Goal: Task Accomplishment & Management: Manage account settings

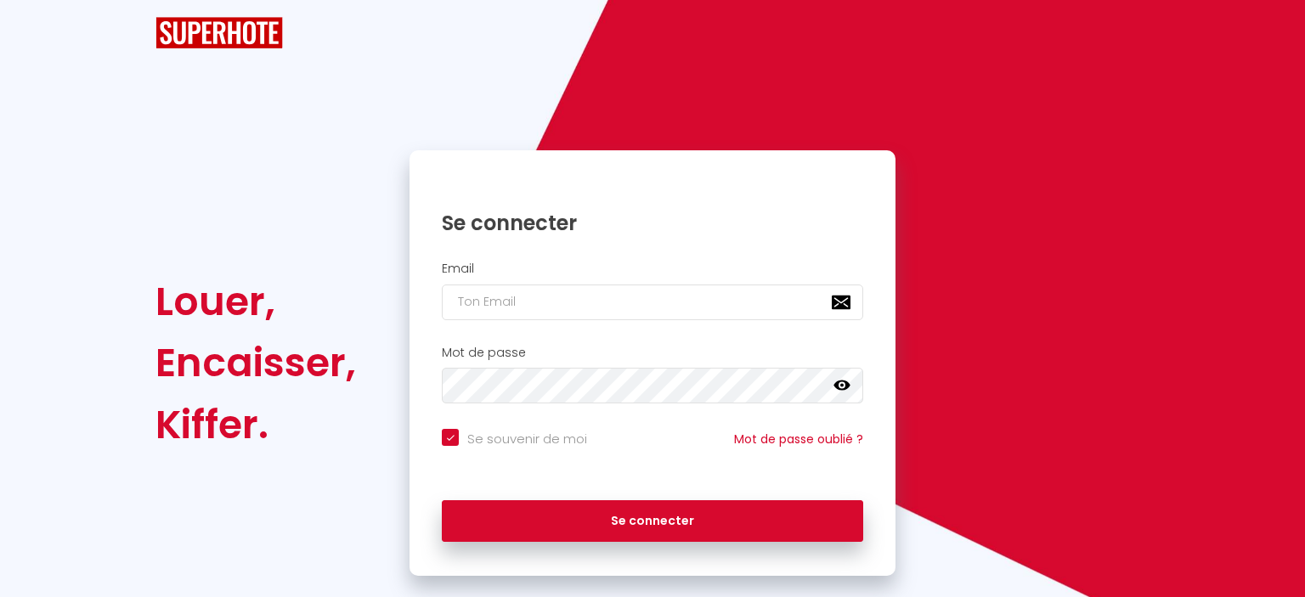
checkbox input "true"
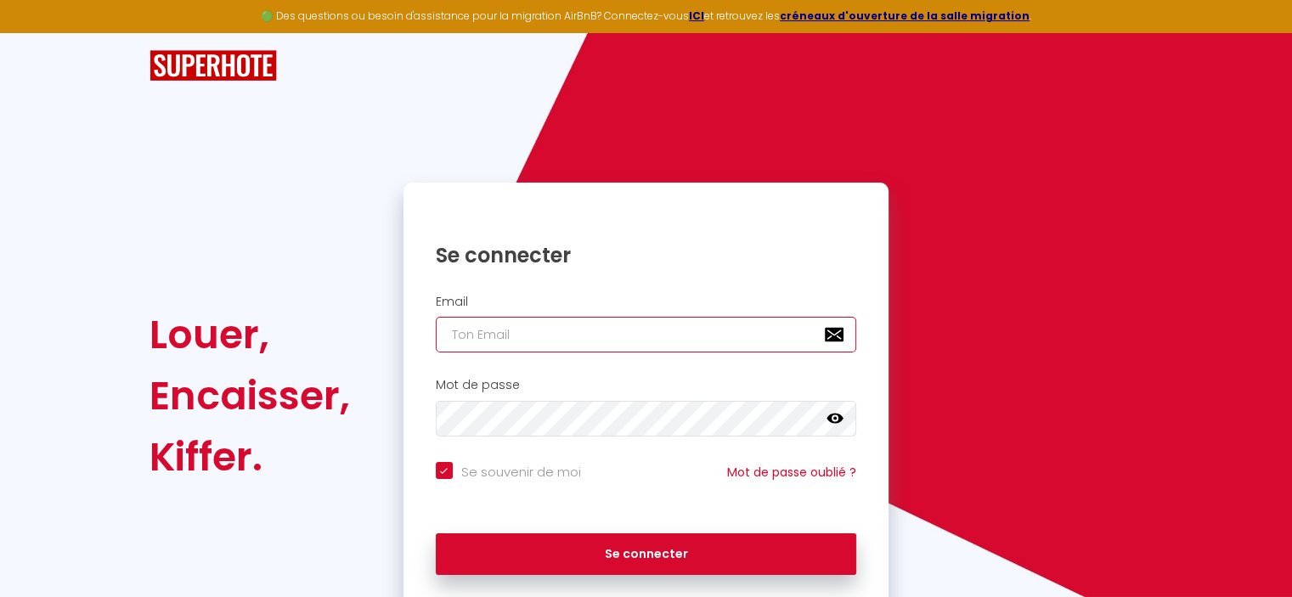
click at [603, 337] on input "email" at bounding box center [646, 335] width 421 height 36
type input "o"
checkbox input "true"
type input "op"
checkbox input "true"
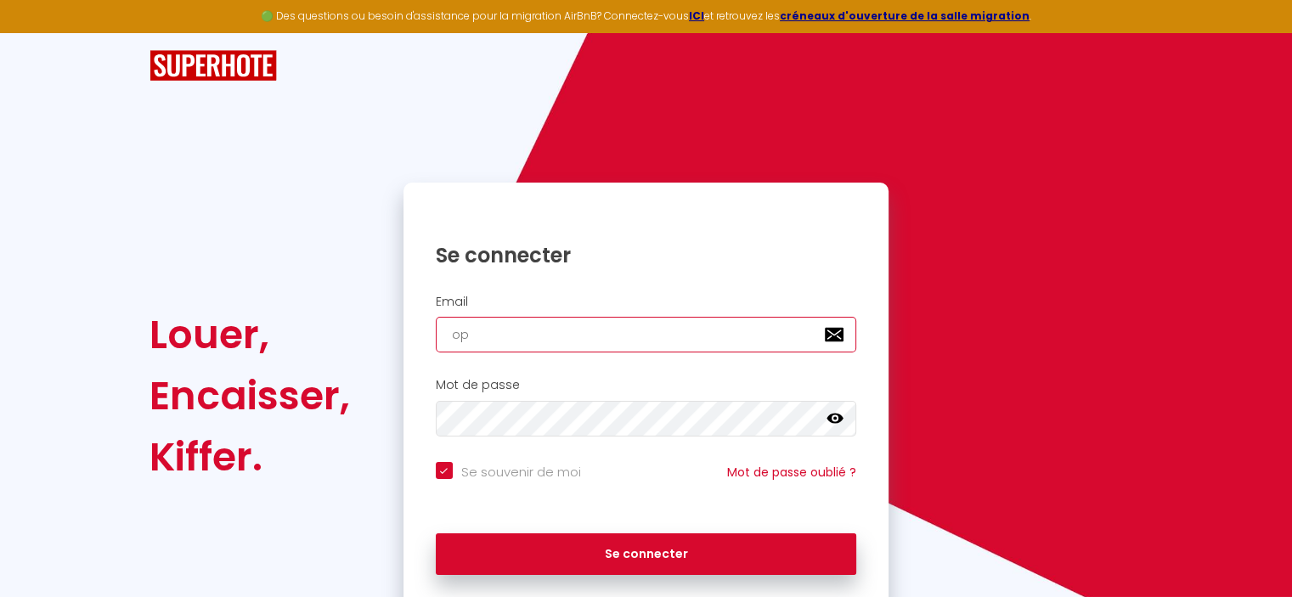
type input "op@"
checkbox input "true"
type input "op@i"
checkbox input "true"
type input "op@im"
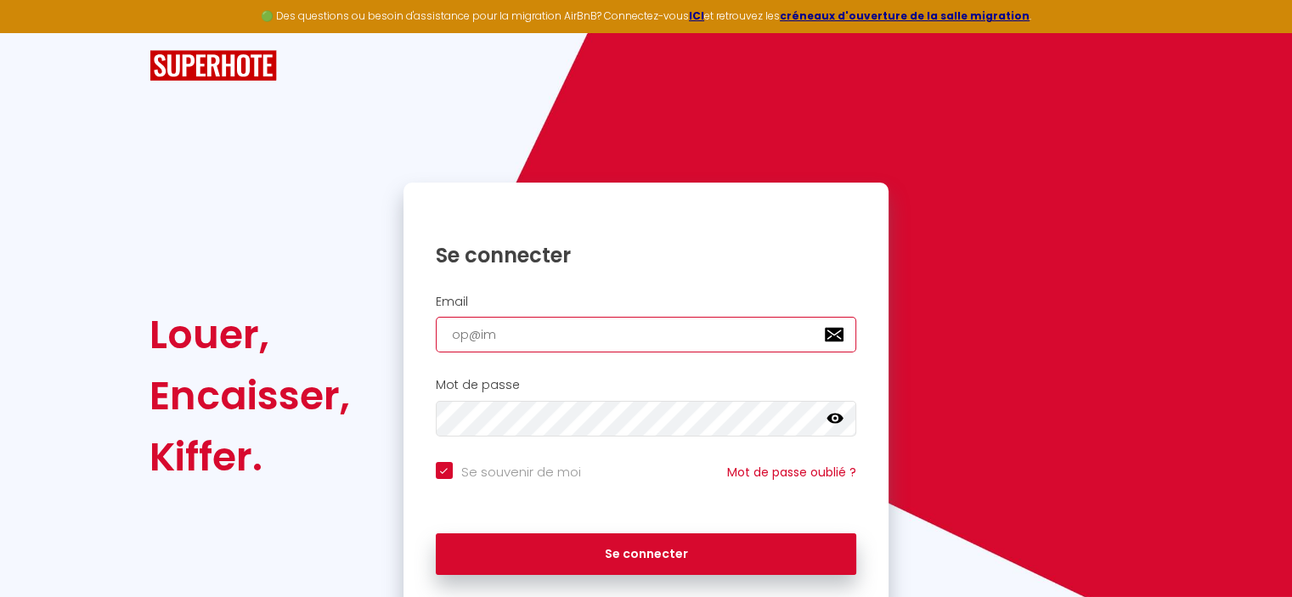
checkbox input "true"
type input "op@ima"
checkbox input "true"
type input "op@imaw"
checkbox input "true"
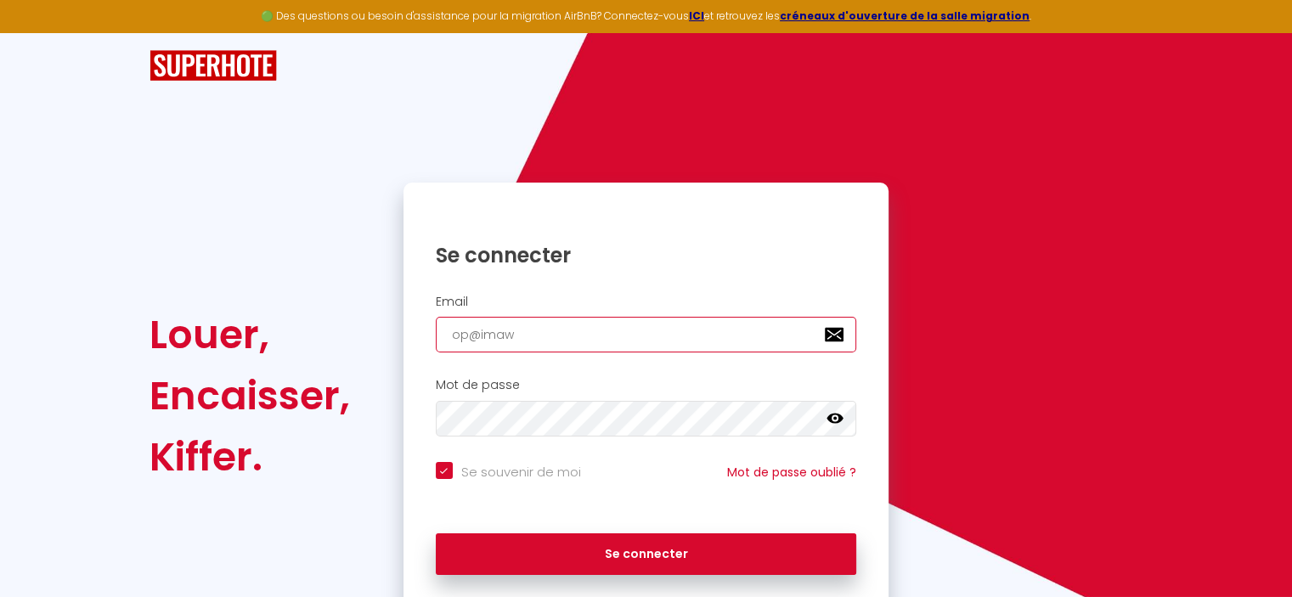
type input "op@imaw."
checkbox input "true"
type input "op@imaw.f"
checkbox input "true"
type input "[EMAIL_ADDRESS][DOMAIN_NAME]"
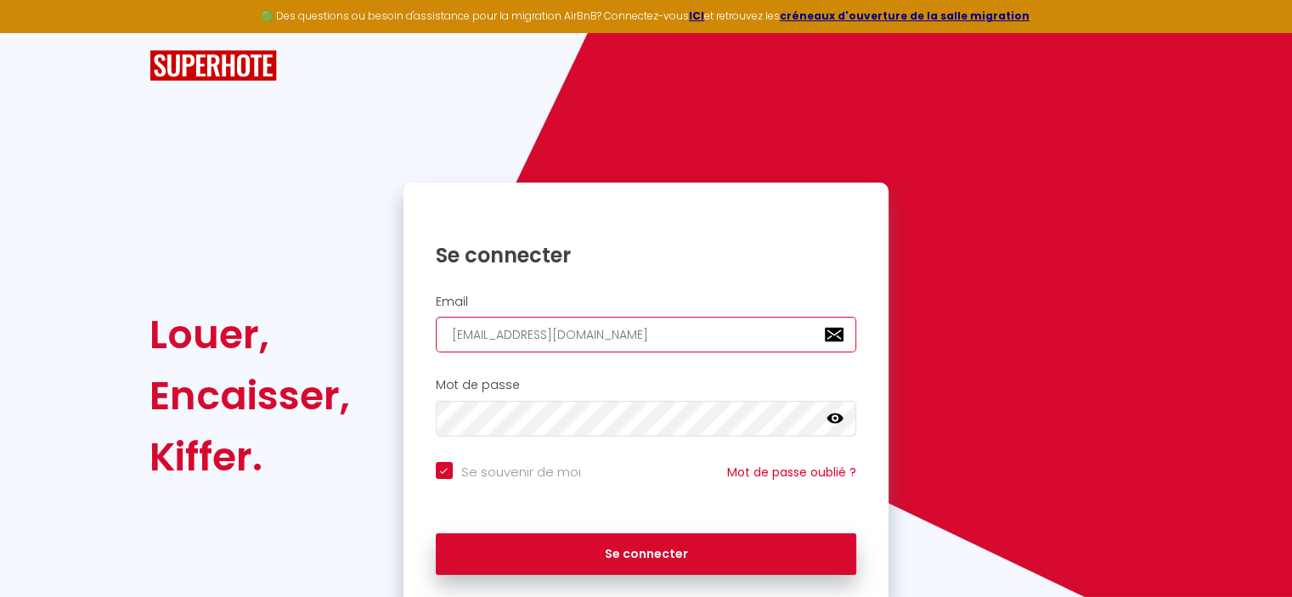
checkbox input "true"
type input "[EMAIL_ADDRESS][DOMAIN_NAME]"
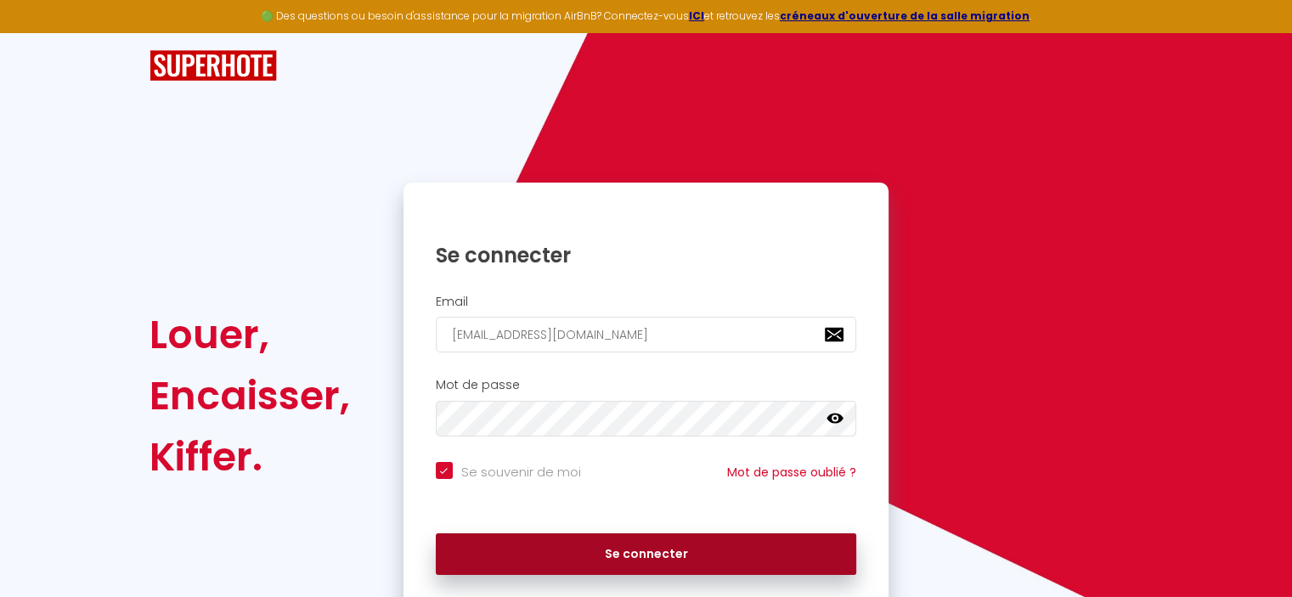
click at [675, 548] on button "Se connecter" at bounding box center [646, 555] width 421 height 42
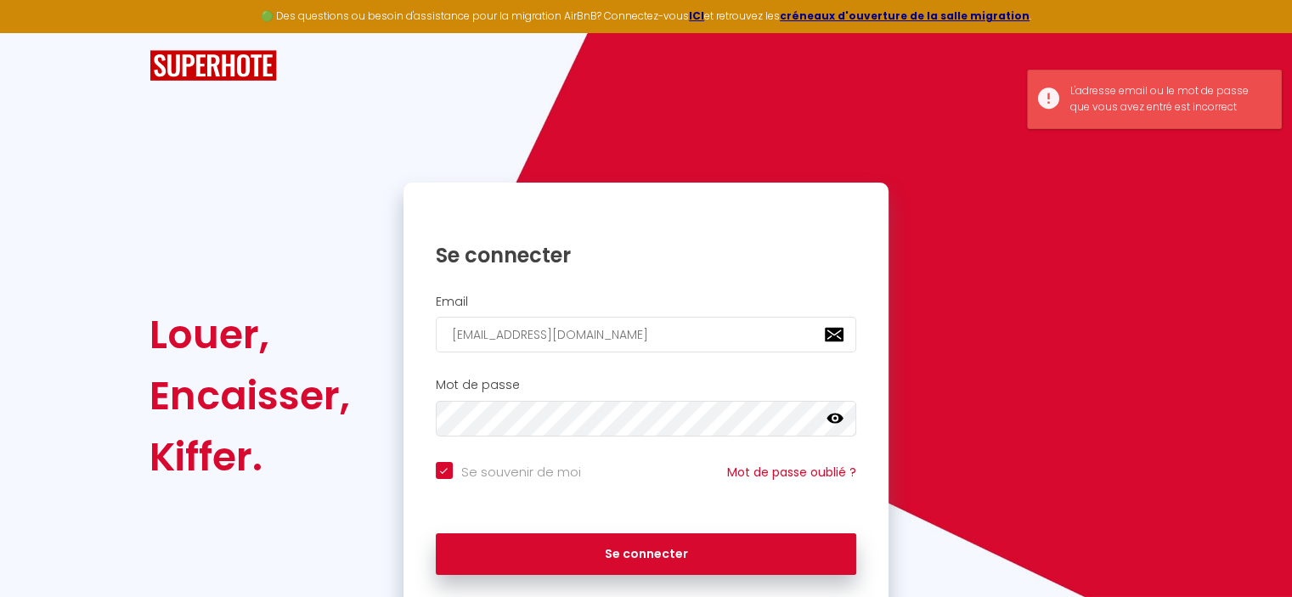
click at [831, 427] on link at bounding box center [835, 421] width 17 height 22
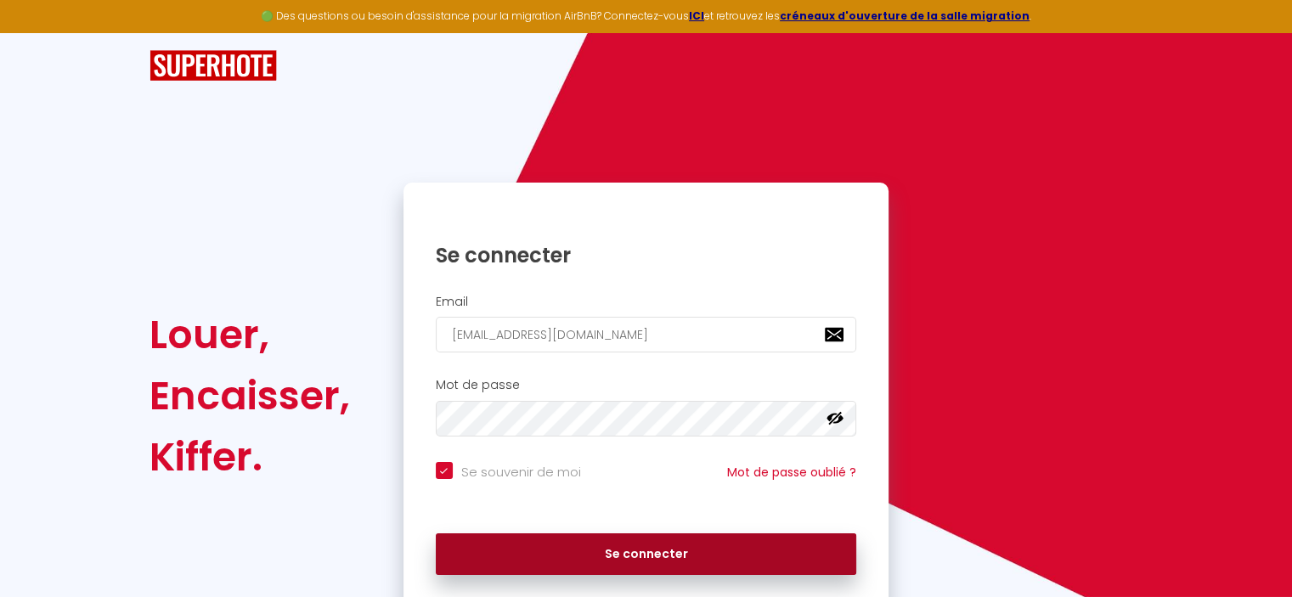
click at [755, 550] on button "Se connecter" at bounding box center [646, 555] width 421 height 42
checkbox input "true"
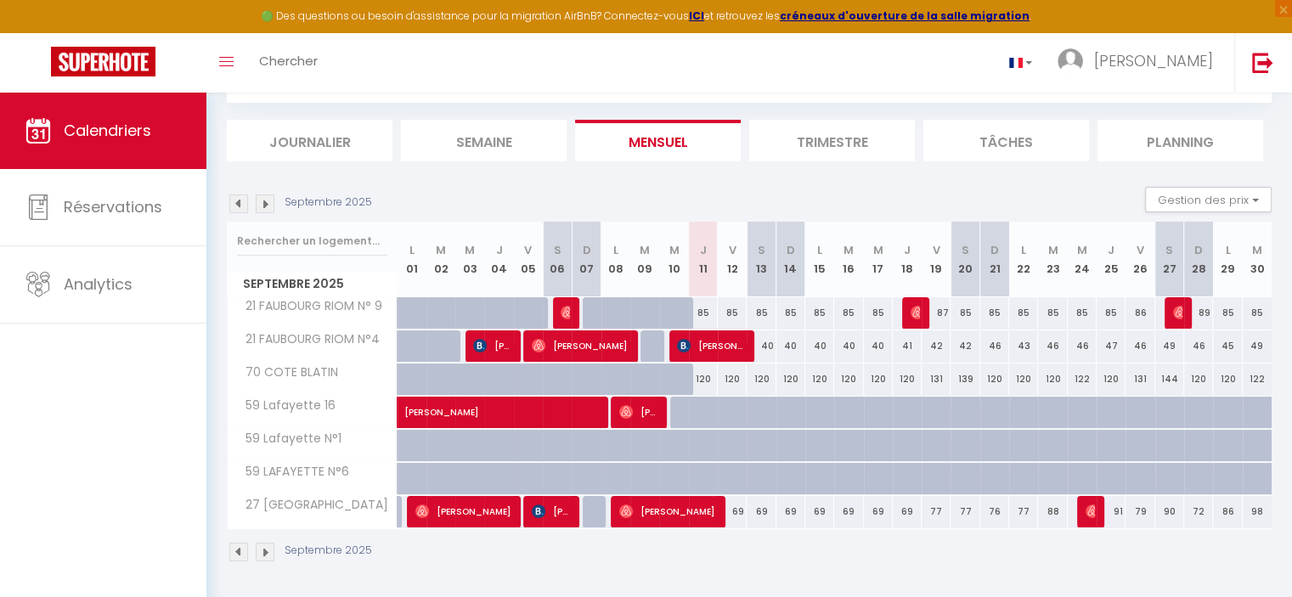
scroll to position [92, 0]
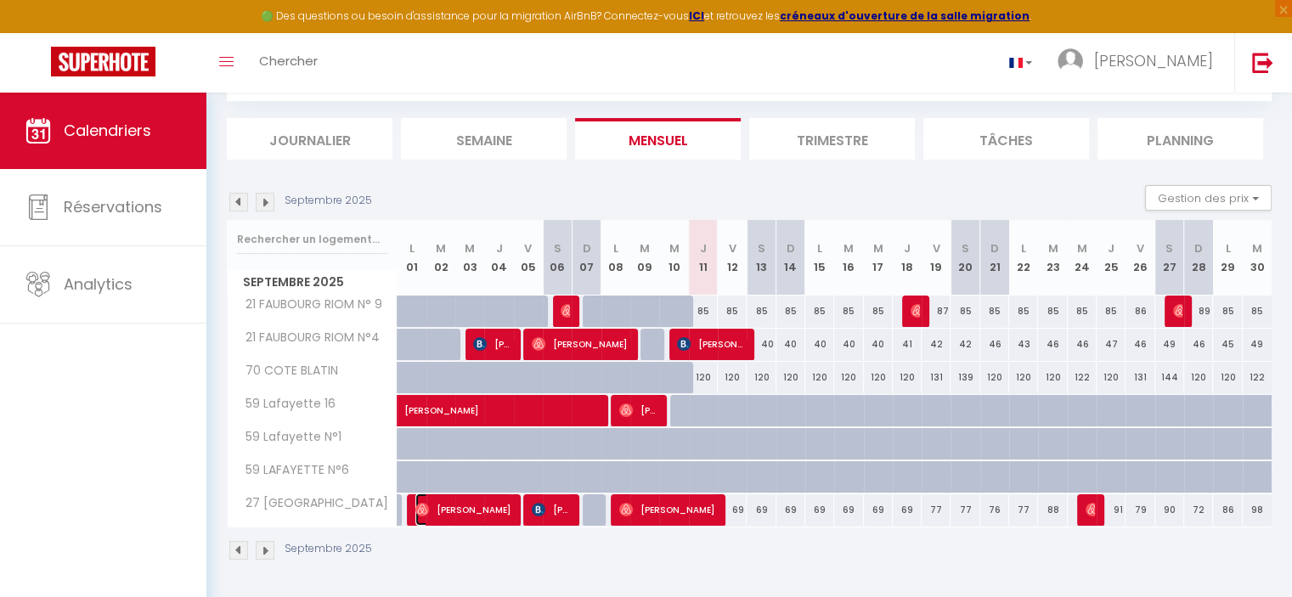
click at [444, 511] on span "[PERSON_NAME]" at bounding box center [463, 510] width 96 height 32
select select "OK"
select select "0"
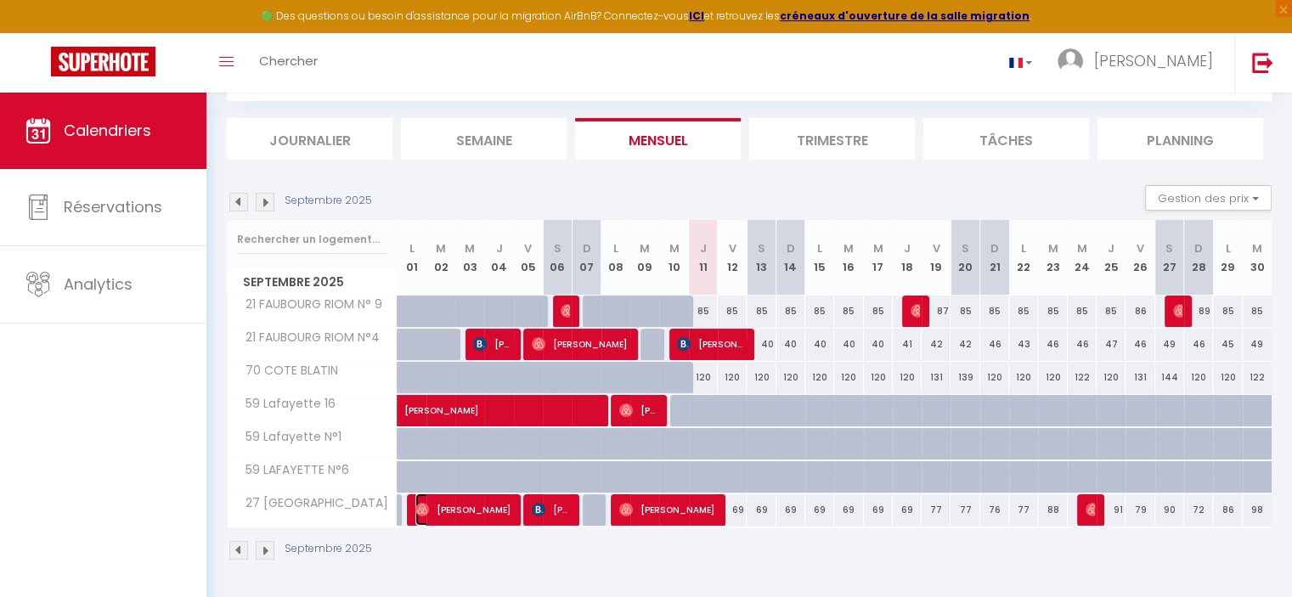
select select "1"
select select
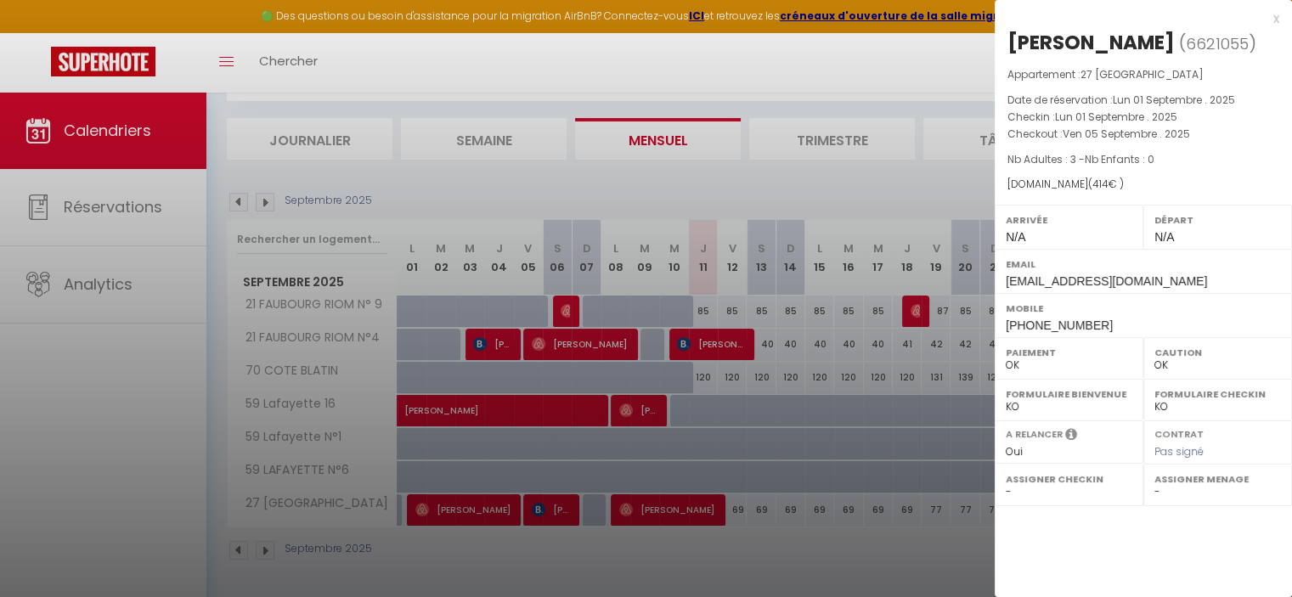
click at [1278, 20] on div "x" at bounding box center [1137, 18] width 285 height 20
